Goal: Task Accomplishment & Management: Complete application form

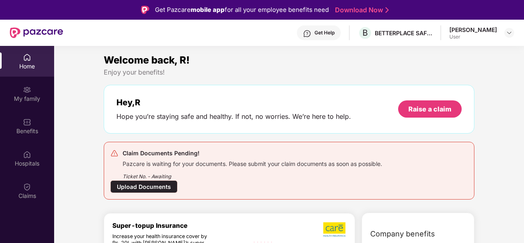
scroll to position [46, 0]
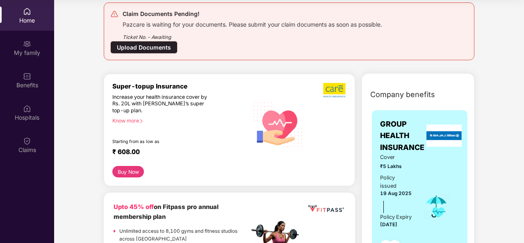
scroll to position [94, 0]
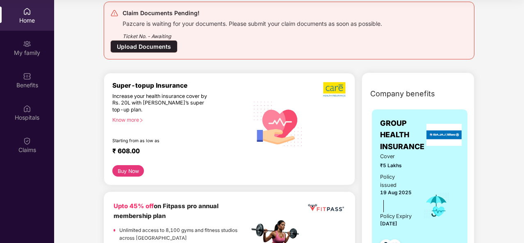
drag, startPoint x: 263, startPoint y: 204, endPoint x: 154, endPoint y: 46, distance: 192.0
click at [154, 46] on div "Upload Documents" at bounding box center [143, 46] width 67 height 13
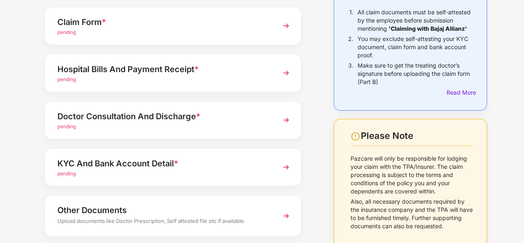
scroll to position [87, 0]
click at [285, 168] on img at bounding box center [286, 167] width 15 height 15
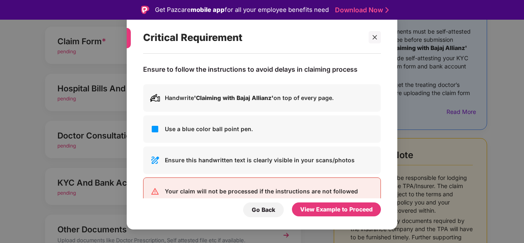
scroll to position [18, 0]
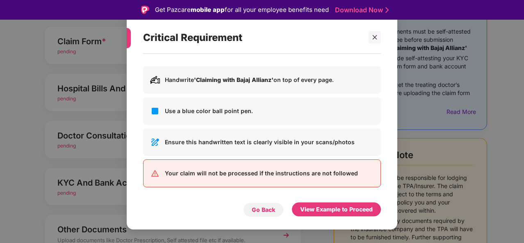
click at [277, 211] on div "Go Back" at bounding box center [263, 210] width 41 height 15
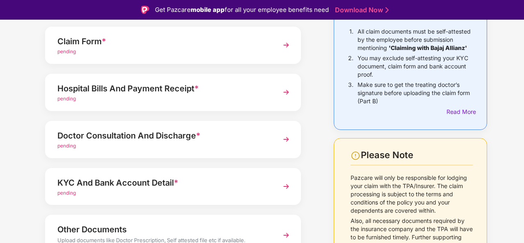
scroll to position [0, 0]
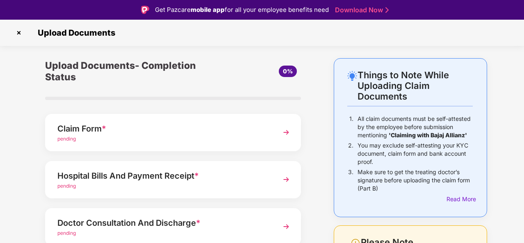
click at [380, 10] on link "Download Now" at bounding box center [360, 10] width 51 height 9
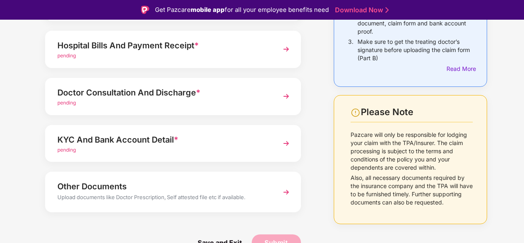
scroll to position [20, 0]
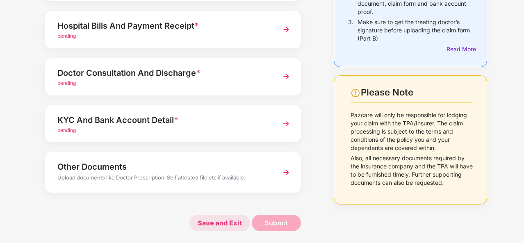
click at [229, 224] on span "Save and Exit" at bounding box center [220, 223] width 61 height 16
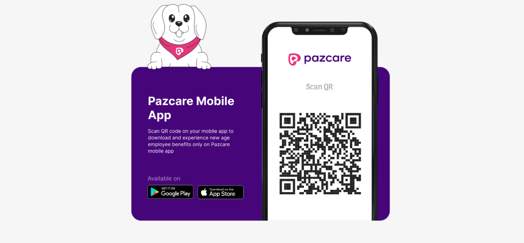
click at [427, 69] on div at bounding box center [262, 121] width 524 height 243
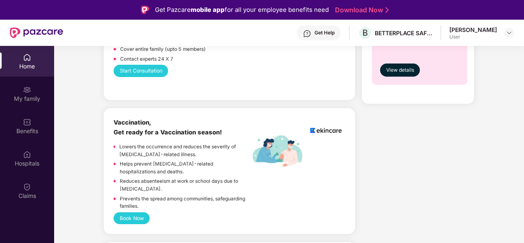
scroll to position [553, 0]
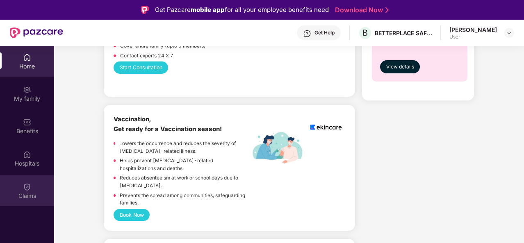
click at [23, 190] on img at bounding box center [27, 187] width 8 height 8
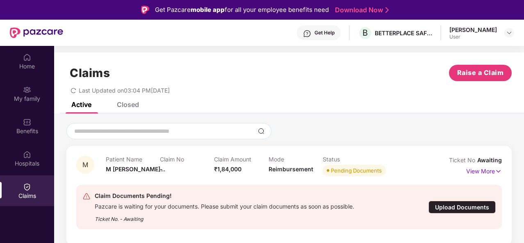
scroll to position [46, 0]
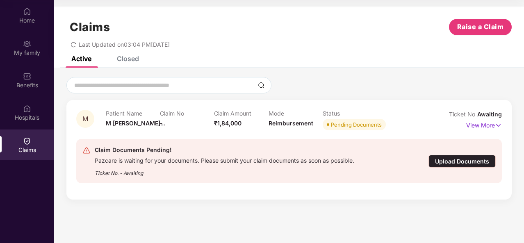
click at [484, 125] on p "View More" at bounding box center [485, 124] width 36 height 11
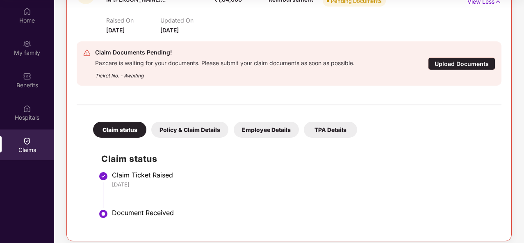
scroll to position [130, 0]
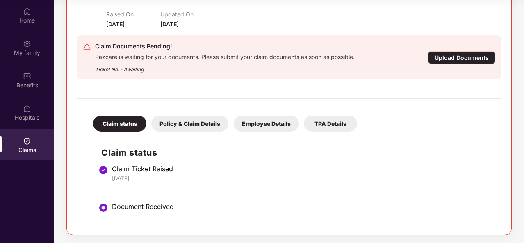
click at [188, 124] on div "Policy & Claim Details" at bounding box center [189, 124] width 77 height 16
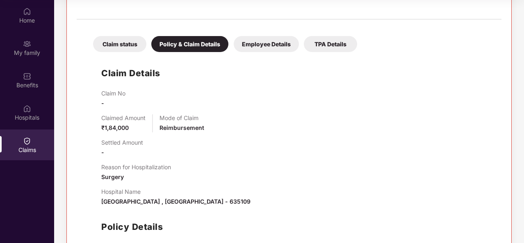
scroll to position [277, 0]
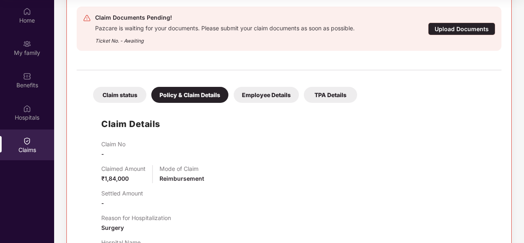
drag, startPoint x: 254, startPoint y: 96, endPoint x: 247, endPoint y: 96, distance: 7.0
click at [247, 96] on div "Employee Details" at bounding box center [266, 95] width 65 height 16
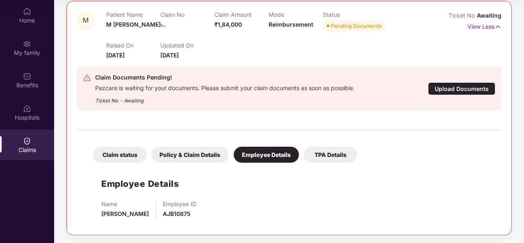
click at [341, 148] on div "TPA Details" at bounding box center [330, 155] width 53 height 16
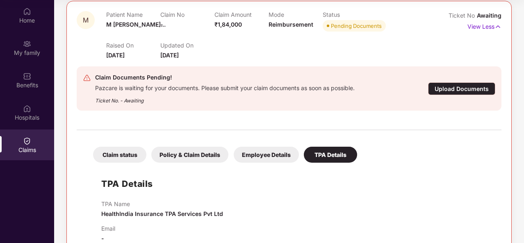
scroll to position [117, 0]
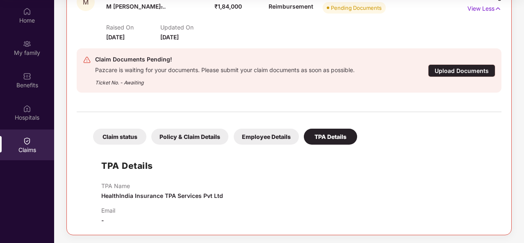
click at [120, 134] on div "Claim status" at bounding box center [119, 137] width 53 height 16
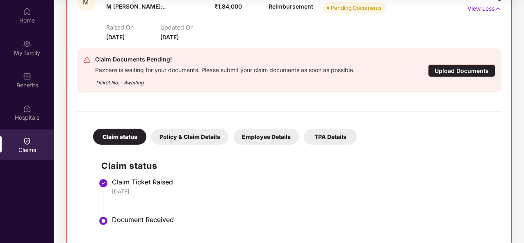
scroll to position [130, 0]
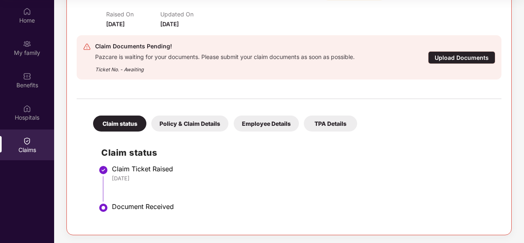
click at [163, 210] on div "Document Received" at bounding box center [303, 207] width 382 height 8
click at [437, 62] on div "Upload Documents" at bounding box center [461, 57] width 67 height 13
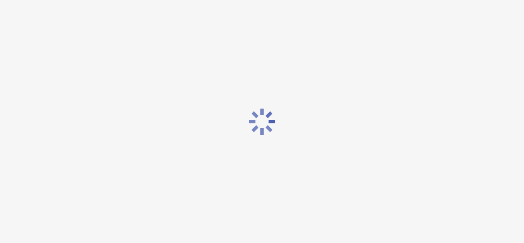
scroll to position [0, 0]
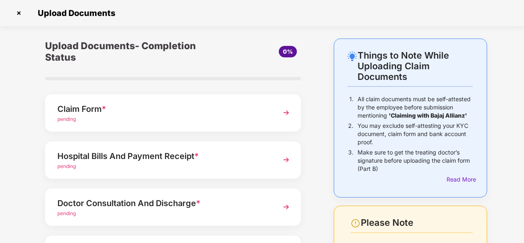
click at [72, 121] on span "pending" at bounding box center [66, 119] width 18 height 6
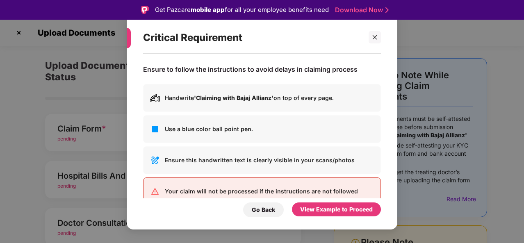
drag, startPoint x: 248, startPoint y: 137, endPoint x: 193, endPoint y: 105, distance: 63.2
click at [193, 105] on div "Handwrite 'Claiming with Bajaj Allianz' on top of every page." at bounding box center [262, 98] width 238 height 28
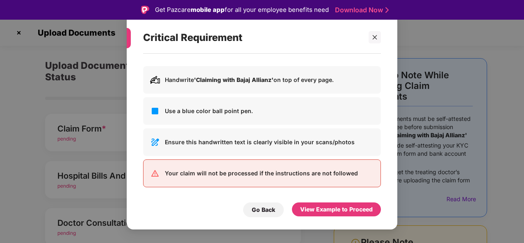
scroll to position [20, 0]
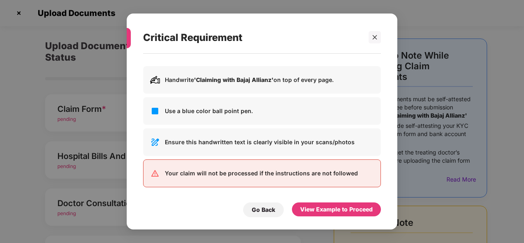
click at [205, 86] on div "Handwrite 'Claiming with Bajaj Allianz' on top of every page." at bounding box center [262, 80] width 238 height 28
click at [198, 79] on b "'Claiming with Bajaj Allianz'" at bounding box center [234, 79] width 80 height 7
click at [155, 82] on img at bounding box center [155, 80] width 10 height 10
click at [244, 76] on p "Handwrite 'Claiming with Bajaj Allianz' on top of every page." at bounding box center [269, 80] width 209 height 9
click at [331, 211] on div "View Example to Proceed" at bounding box center [336, 209] width 73 height 9
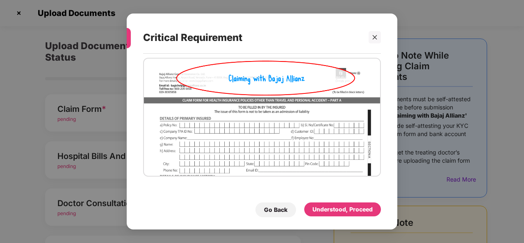
scroll to position [21, 0]
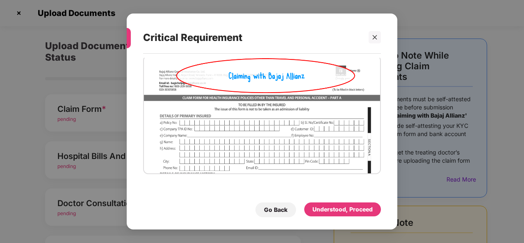
click at [185, 123] on img at bounding box center [262, 114] width 238 height 119
click at [377, 32] on div at bounding box center [375, 37] width 12 height 12
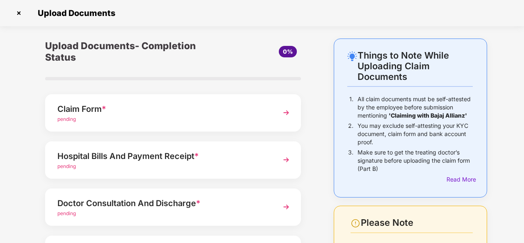
scroll to position [0, 0]
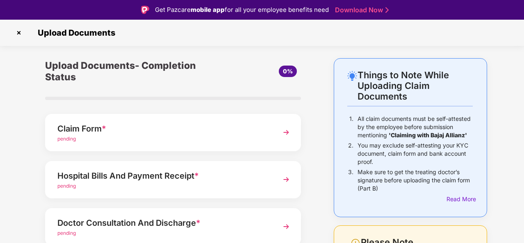
click at [18, 34] on img at bounding box center [18, 32] width 13 height 13
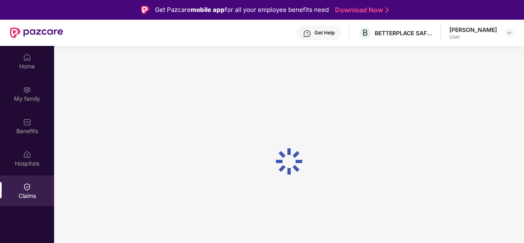
scroll to position [46, 0]
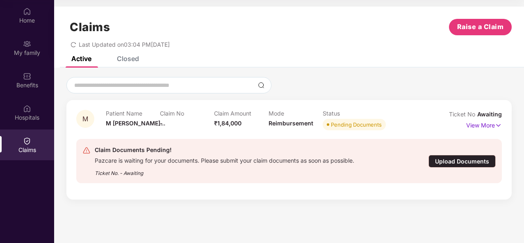
click at [460, 159] on div "Upload Documents" at bounding box center [462, 161] width 67 height 13
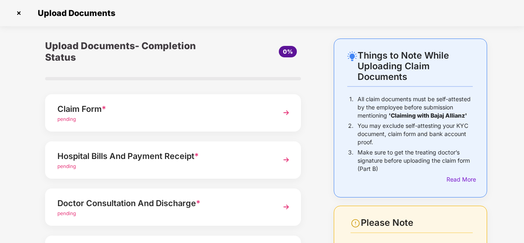
scroll to position [130, 0]
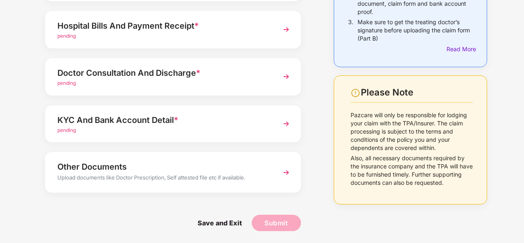
click at [176, 172] on div "Other Documents" at bounding box center [163, 166] width 212 height 13
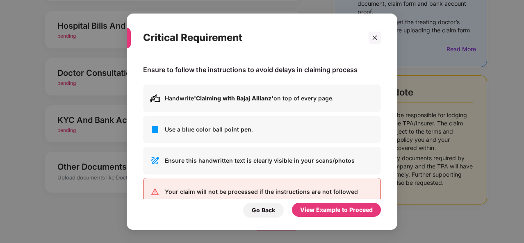
scroll to position [0, 0]
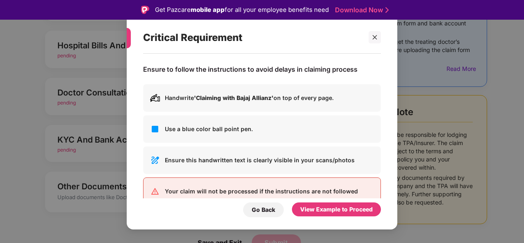
click at [210, 135] on div "Use a blue color ball point pen." at bounding box center [262, 129] width 238 height 28
click at [265, 193] on p "Your claim will not be processed if the instructions are not followed" at bounding box center [269, 191] width 209 height 9
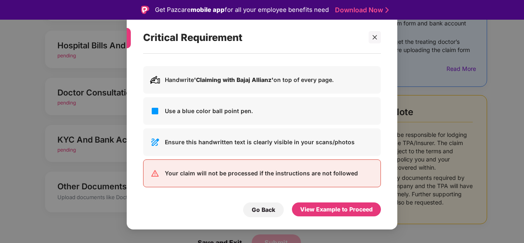
click at [154, 172] on img at bounding box center [155, 174] width 10 height 10
click at [157, 143] on img at bounding box center [155, 142] width 10 height 10
click at [161, 78] on div "Handwrite 'Claiming with Bajaj Allianz' on top of every page." at bounding box center [262, 80] width 238 height 28
click at [372, 38] on icon "close" at bounding box center [375, 37] width 6 height 6
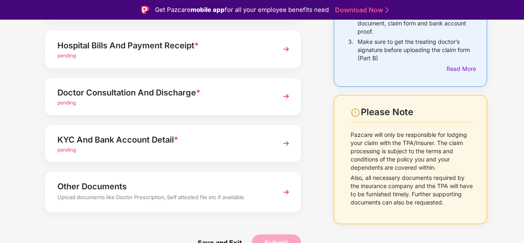
scroll to position [0, 0]
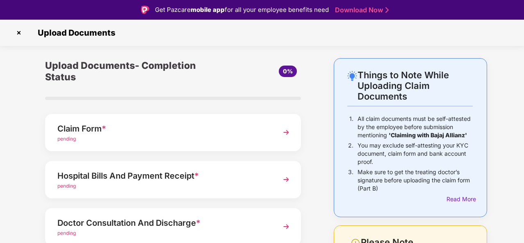
click at [17, 31] on img at bounding box center [18, 32] width 13 height 13
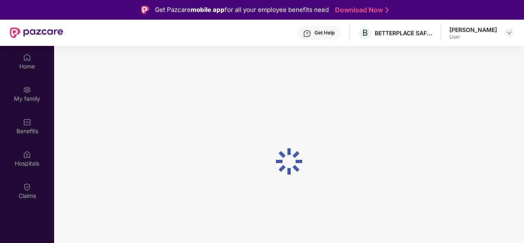
scroll to position [46, 0]
